Goal: Transaction & Acquisition: Purchase product/service

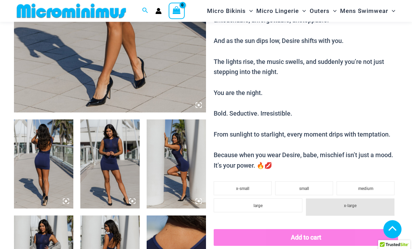
scroll to position [218, 0]
click at [48, 152] on img at bounding box center [43, 164] width 59 height 89
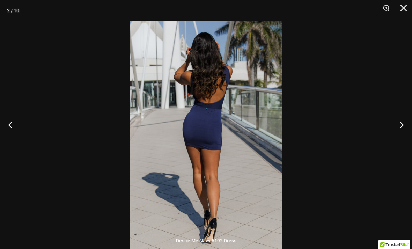
click at [404, 138] on button "Next" at bounding box center [399, 124] width 26 height 35
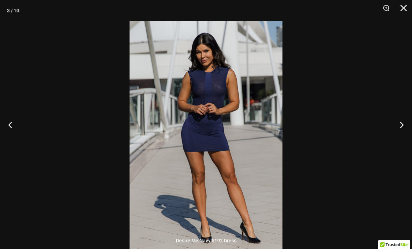
click at [408, 142] on button "Next" at bounding box center [399, 124] width 26 height 35
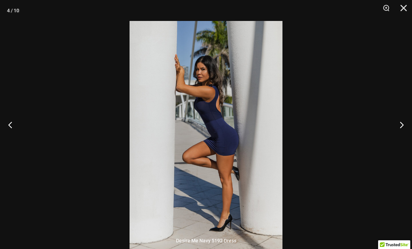
click at [12, 136] on button "Previous" at bounding box center [13, 124] width 26 height 35
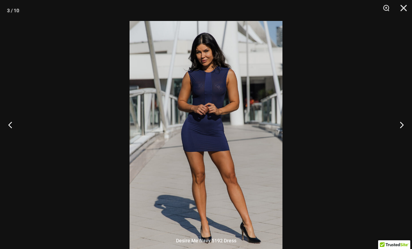
click at [400, 135] on button "Next" at bounding box center [399, 124] width 26 height 35
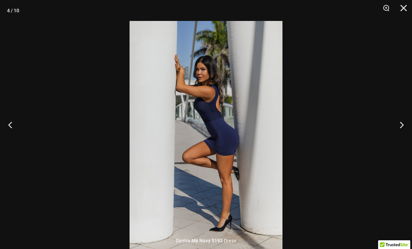
click at [401, 134] on button "Next" at bounding box center [399, 124] width 26 height 35
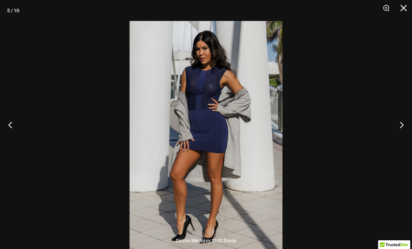
click at [402, 135] on button "Next" at bounding box center [399, 124] width 26 height 35
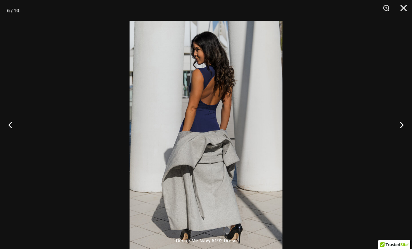
click at [401, 133] on button "Next" at bounding box center [399, 124] width 26 height 35
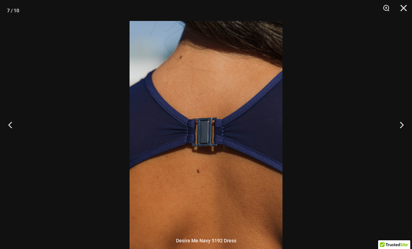
click at [401, 130] on button "Next" at bounding box center [399, 124] width 26 height 35
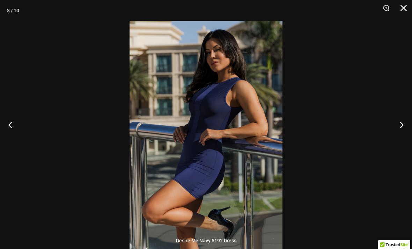
click at [400, 133] on button "Next" at bounding box center [399, 124] width 26 height 35
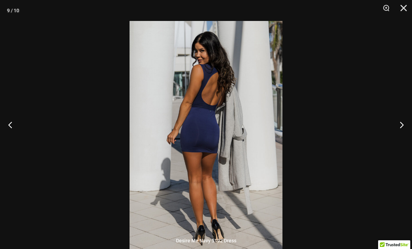
click at [401, 135] on button "Next" at bounding box center [399, 124] width 26 height 35
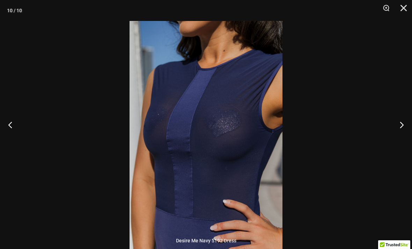
click at [400, 134] on button "Next" at bounding box center [399, 124] width 26 height 35
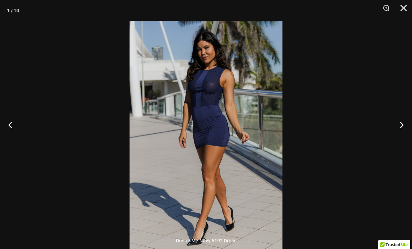
click at [399, 132] on button "Next" at bounding box center [399, 124] width 26 height 35
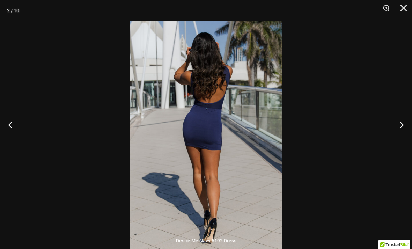
click at [399, 132] on button "Next" at bounding box center [399, 124] width 26 height 35
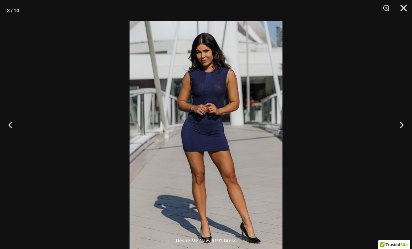
click at [403, 5] on button "Close" at bounding box center [401, 10] width 17 height 21
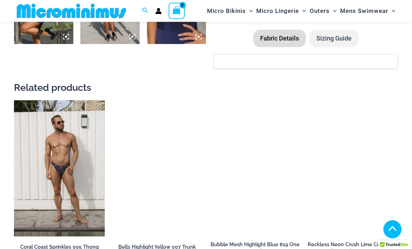
scroll to position [575, 0]
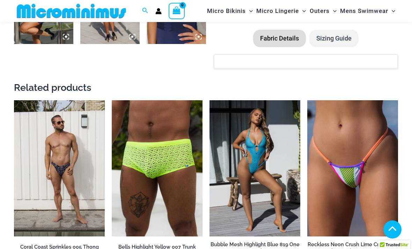
click at [210, 100] on img at bounding box center [210, 100] width 0 height 0
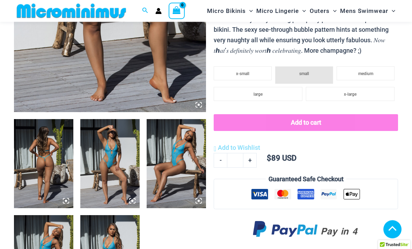
click at [39, 164] on img at bounding box center [43, 164] width 59 height 89
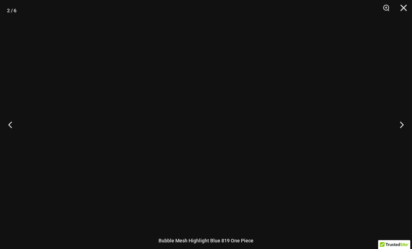
scroll to position [219, 0]
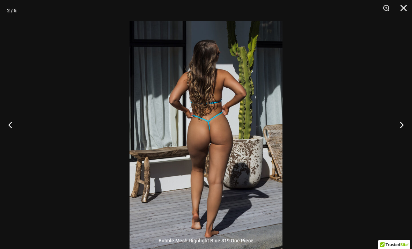
click at [402, 136] on button "Next" at bounding box center [399, 124] width 26 height 35
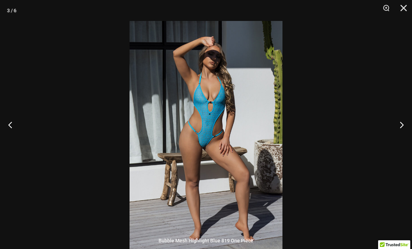
click at [390, 6] on button "Zoom" at bounding box center [383, 10] width 17 height 21
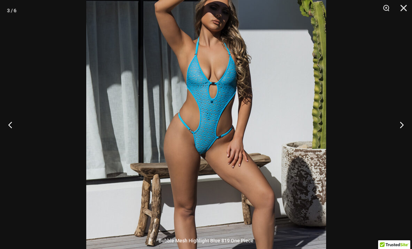
click at [403, 141] on button "Next" at bounding box center [399, 124] width 26 height 35
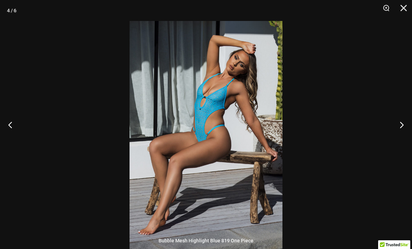
click at [401, 142] on button "Next" at bounding box center [399, 124] width 26 height 35
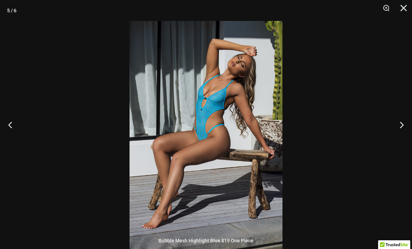
click at [402, 138] on button "Next" at bounding box center [399, 124] width 26 height 35
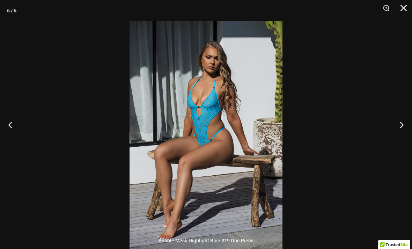
click at [401, 142] on button "Next" at bounding box center [399, 124] width 26 height 35
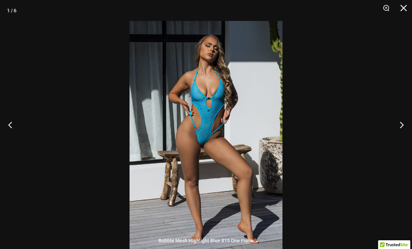
click at [403, 135] on button "Next" at bounding box center [399, 124] width 26 height 35
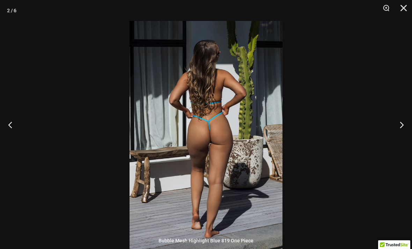
click at [402, 142] on button "Next" at bounding box center [399, 124] width 26 height 35
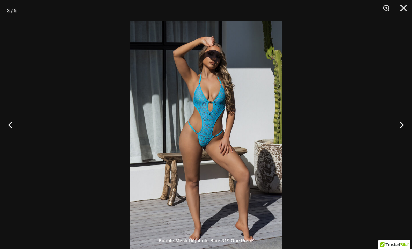
click at [405, 9] on button "Close" at bounding box center [401, 10] width 17 height 21
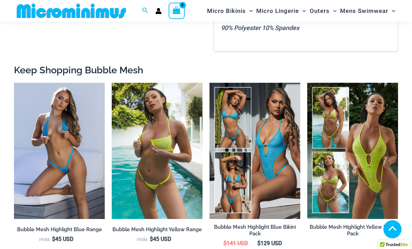
scroll to position [542, 0]
click at [14, 83] on img at bounding box center [14, 83] width 0 height 0
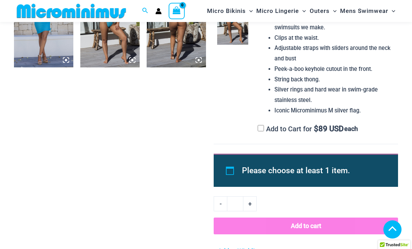
scroll to position [453, 0]
